Goal: Task Accomplishment & Management: Manage account settings

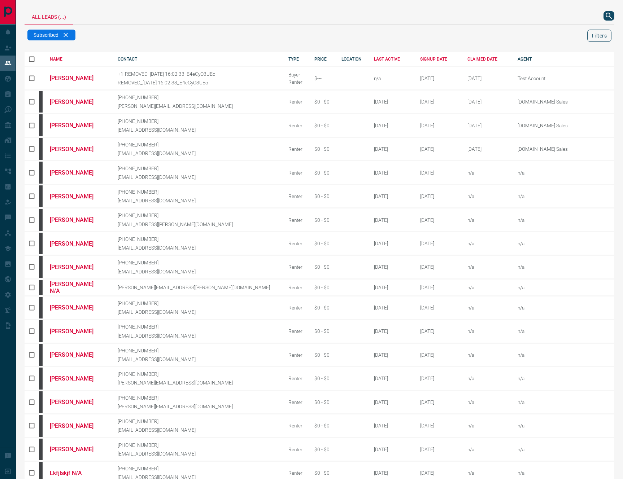
click at [603, 39] on button "Filters" at bounding box center [599, 36] width 24 height 12
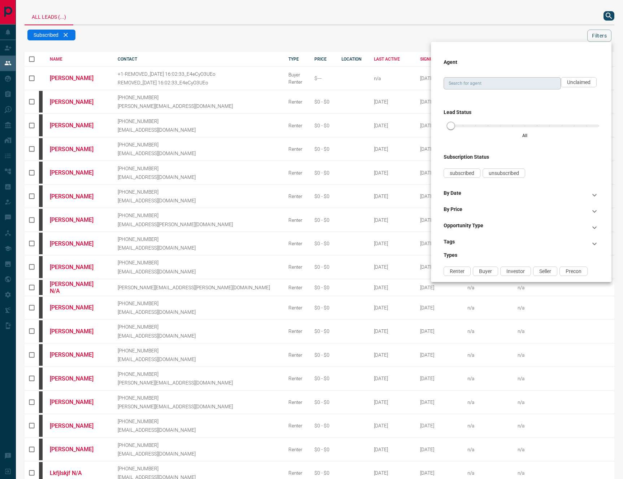
click at [497, 79] on input "Search for agent" at bounding box center [502, 83] width 112 height 8
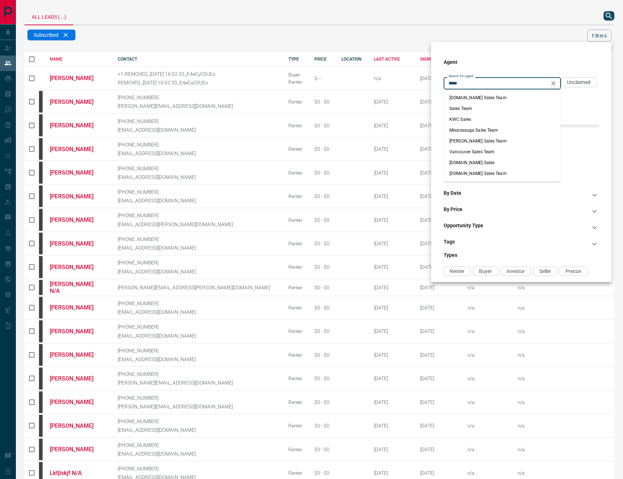
click at [511, 101] on li "[DOMAIN_NAME] Sales Team" at bounding box center [501, 97] width 117 height 11
type input "**********"
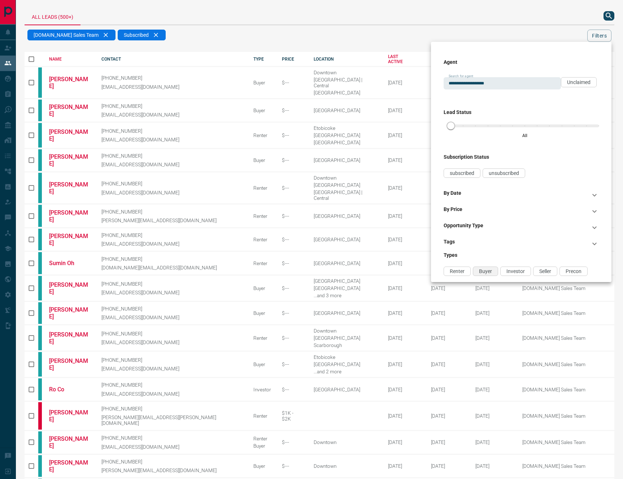
click at [481, 270] on span "Buyer" at bounding box center [485, 271] width 13 height 6
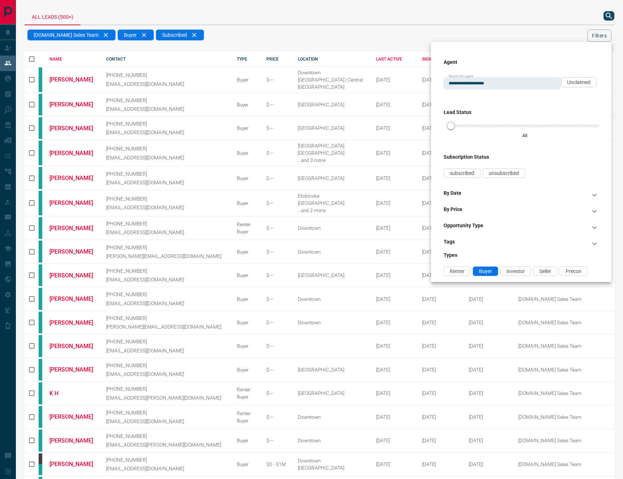
click at [315, 24] on div at bounding box center [311, 239] width 623 height 479
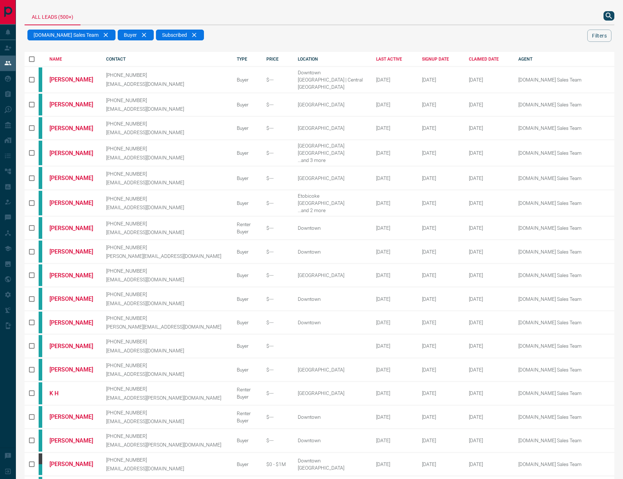
click at [365, 62] on th "LAST ACTIVE" at bounding box center [387, 59] width 45 height 14
click at [376, 59] on div "LAST ACTIVE" at bounding box center [393, 59] width 35 height 5
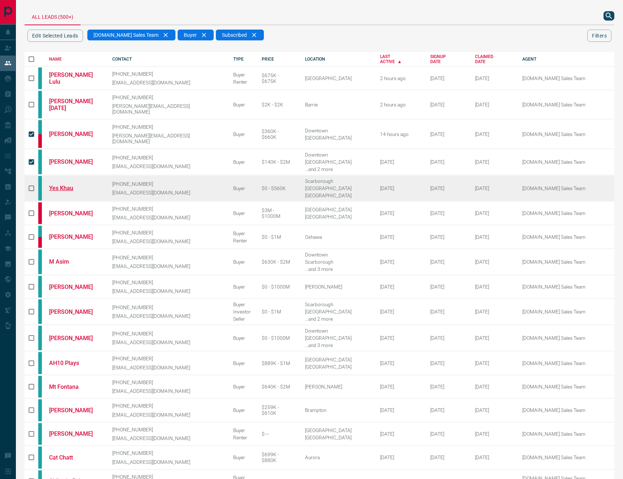
click at [69, 185] on link "Yes Khau" at bounding box center [75, 188] width 52 height 7
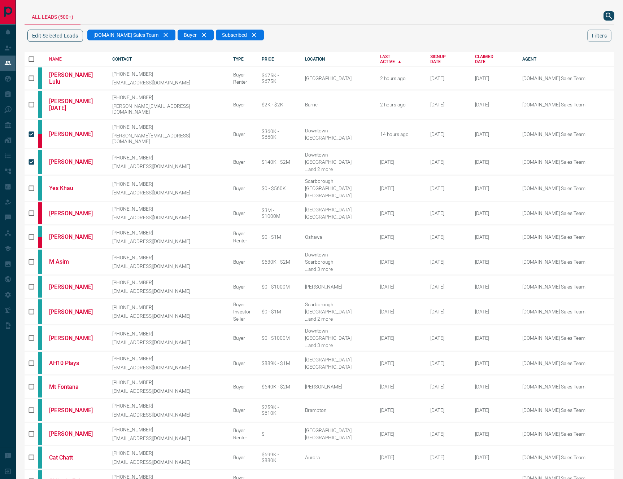
click at [61, 38] on button "Edit Selected Leads" at bounding box center [55, 36] width 56 height 12
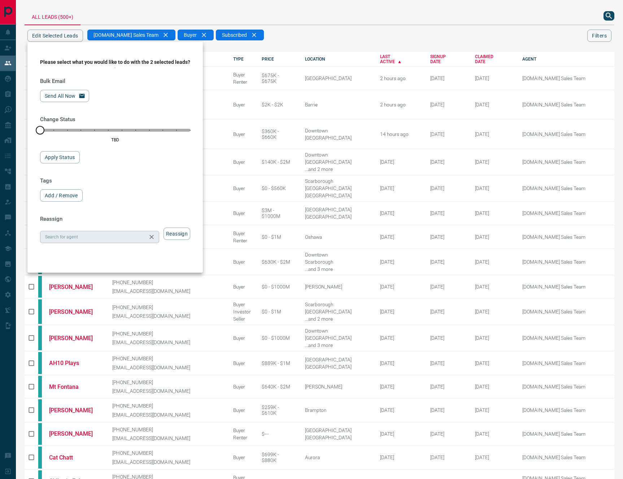
click at [104, 241] on input "Search for agent" at bounding box center [93, 237] width 103 height 8
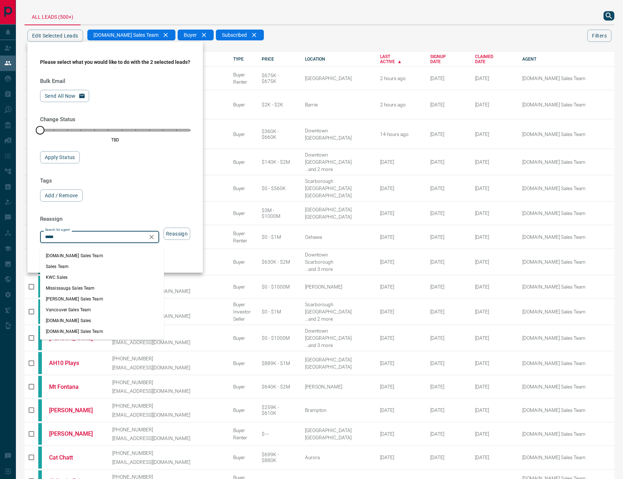
click at [114, 328] on li "[DOMAIN_NAME] Sales Team" at bounding box center [102, 331] width 124 height 11
type input "**********"
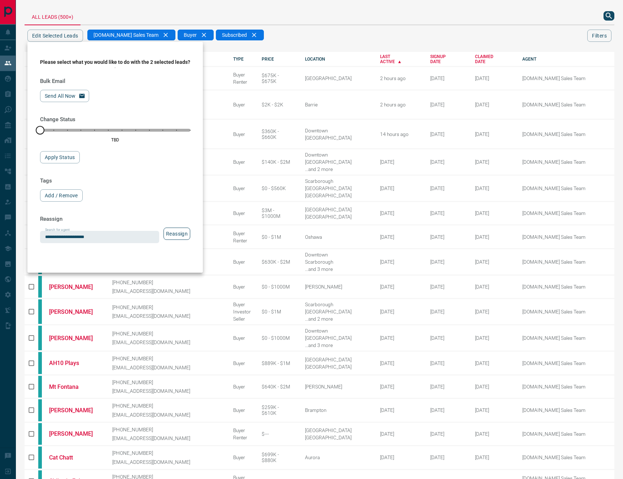
click at [184, 240] on button "Reassign" at bounding box center [176, 234] width 27 height 12
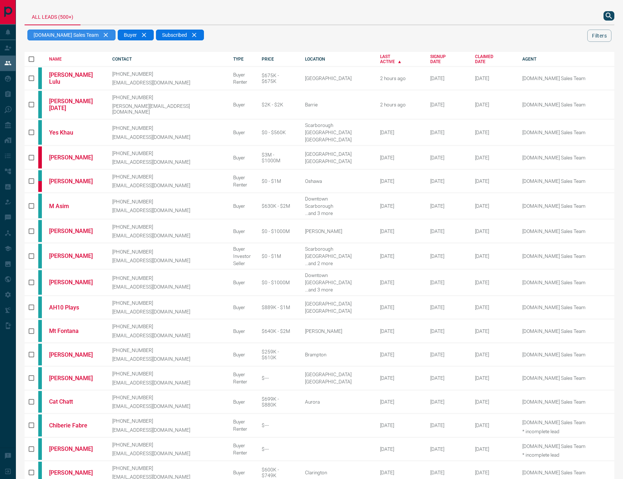
click at [94, 36] on div "[DOMAIN_NAME] Sales Team" at bounding box center [71, 35] width 88 height 11
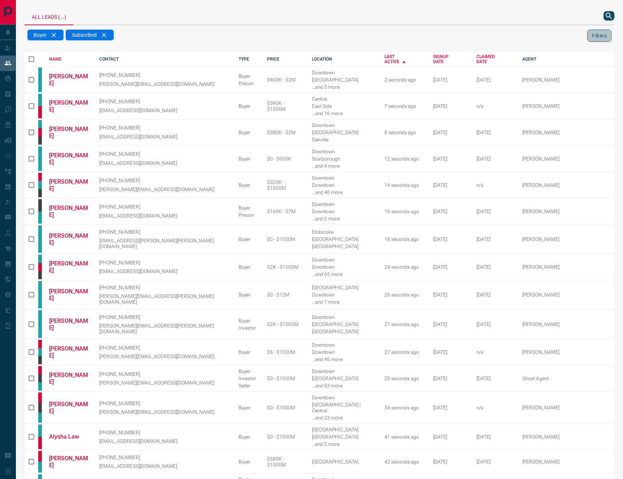
click at [600, 39] on button "Filters" at bounding box center [599, 36] width 24 height 12
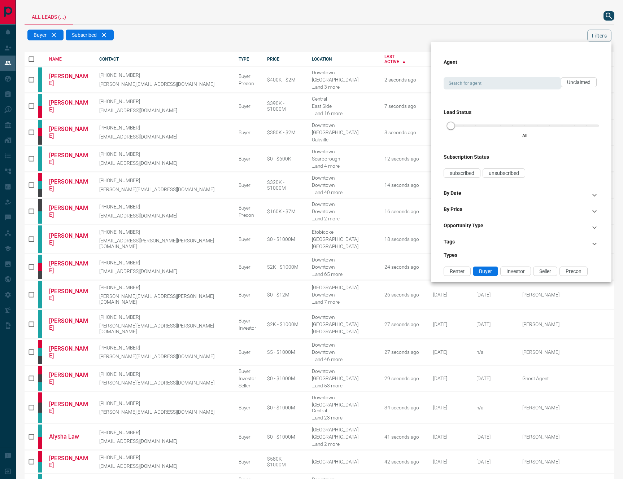
click at [489, 90] on div "Agent Search for agent Search for agent Unclaimed" at bounding box center [520, 80] width 155 height 43
click at [493, 85] on input "Search for agent" at bounding box center [502, 83] width 112 height 8
click at [508, 99] on li "[PERSON_NAME] Sales Team" at bounding box center [501, 97] width 117 height 11
type input "**********"
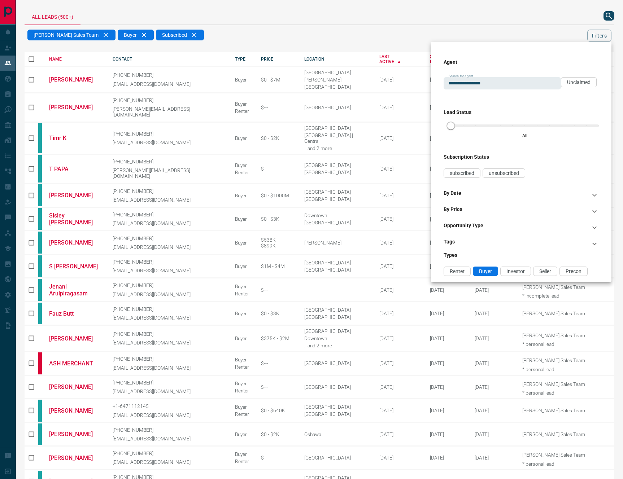
click at [354, 33] on div at bounding box center [311, 239] width 623 height 479
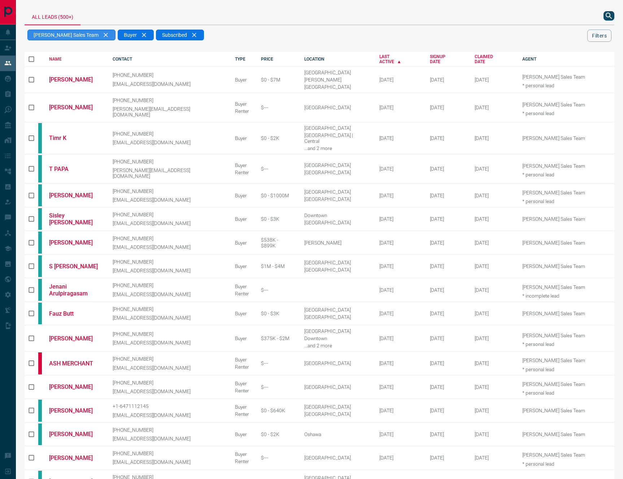
click at [89, 34] on div "[PERSON_NAME] Sales Team" at bounding box center [71, 35] width 88 height 11
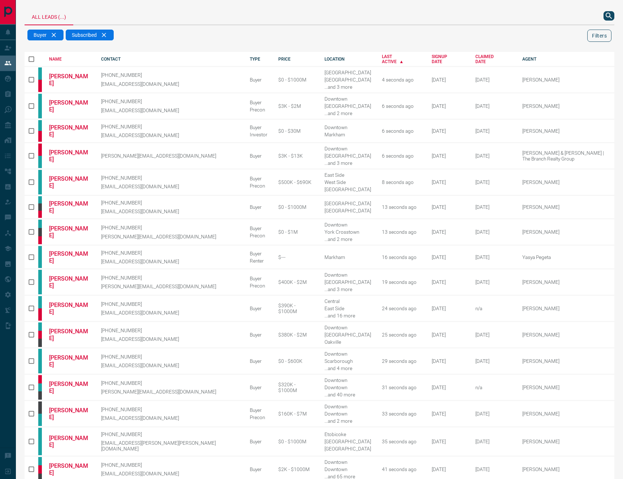
click at [595, 34] on button "Filters" at bounding box center [599, 36] width 24 height 12
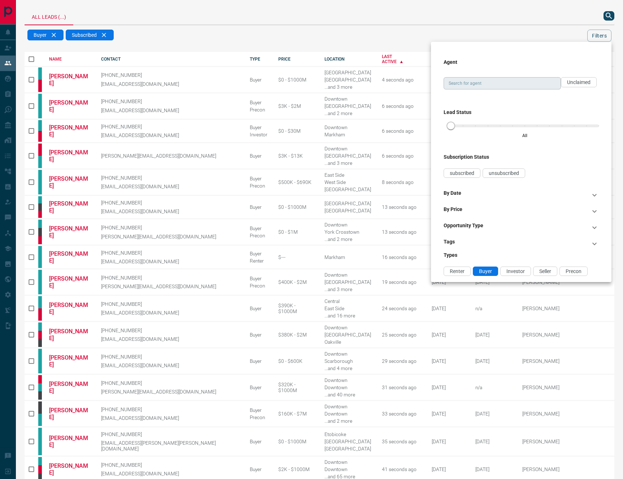
click at [480, 83] on input "Search for agent" at bounding box center [502, 83] width 112 height 8
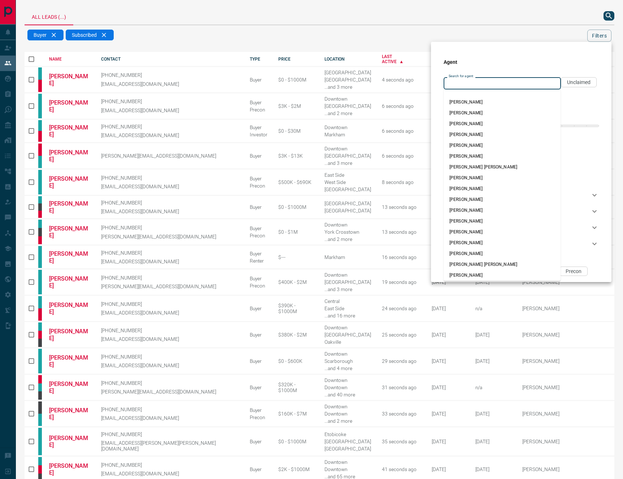
click at [495, 27] on div at bounding box center [311, 239] width 623 height 479
